Goal: Information Seeking & Learning: Find specific fact

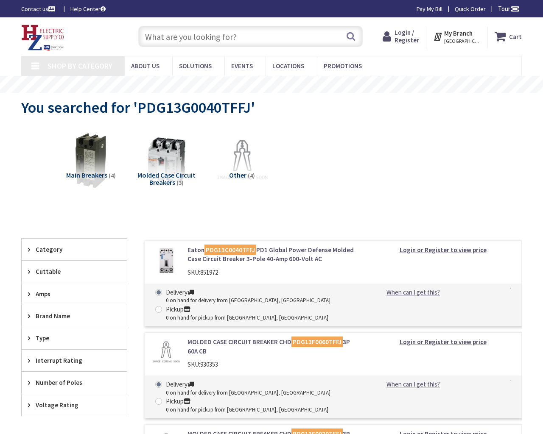
type input "Common St, [GEOGRAPHIC_DATA], [GEOGRAPHIC_DATA]"
